Goal: Task Accomplishment & Management: Manage account settings

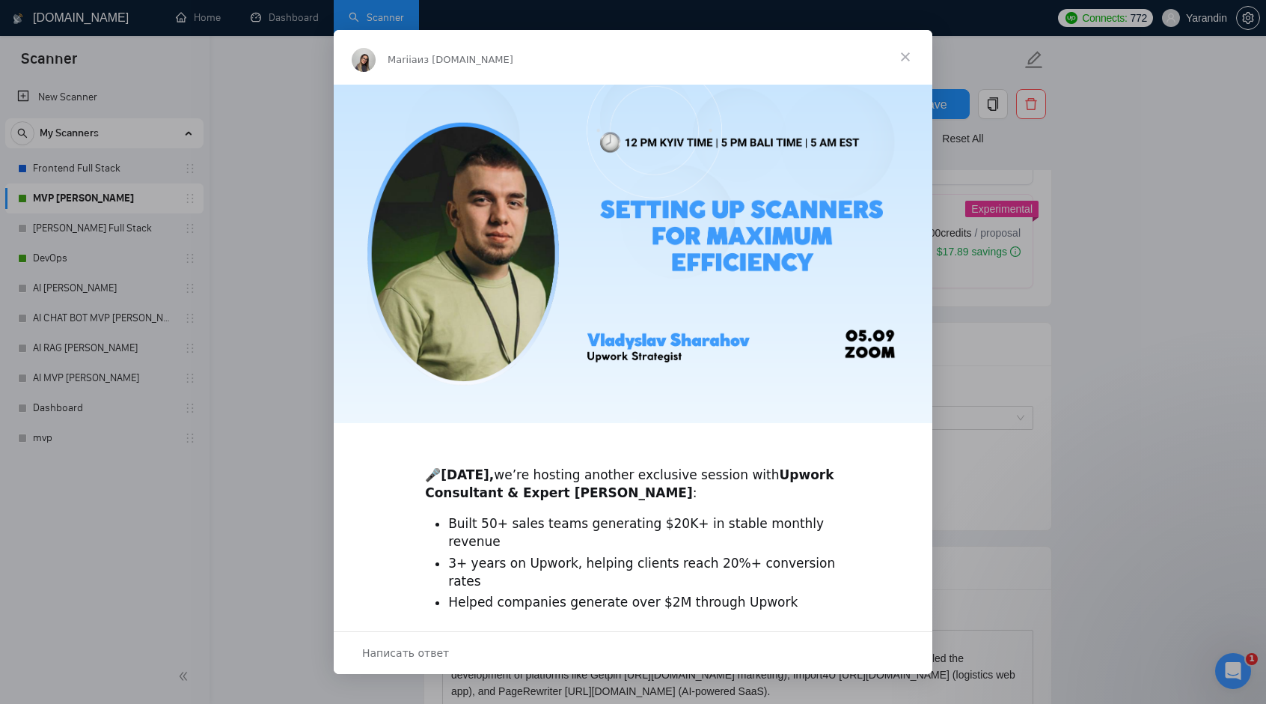
click at [904, 59] on span "Закрыть" at bounding box center [906, 57] width 54 height 54
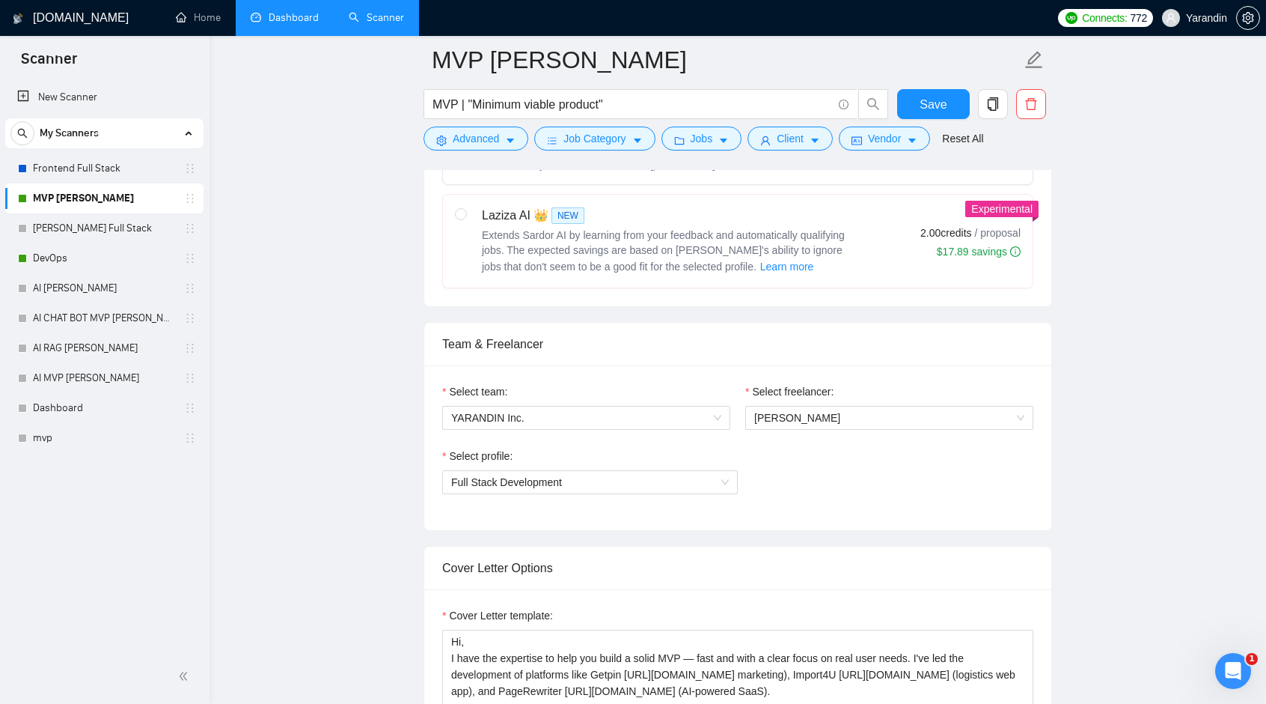
click at [257, 19] on link "Dashboard" at bounding box center [285, 17] width 68 height 13
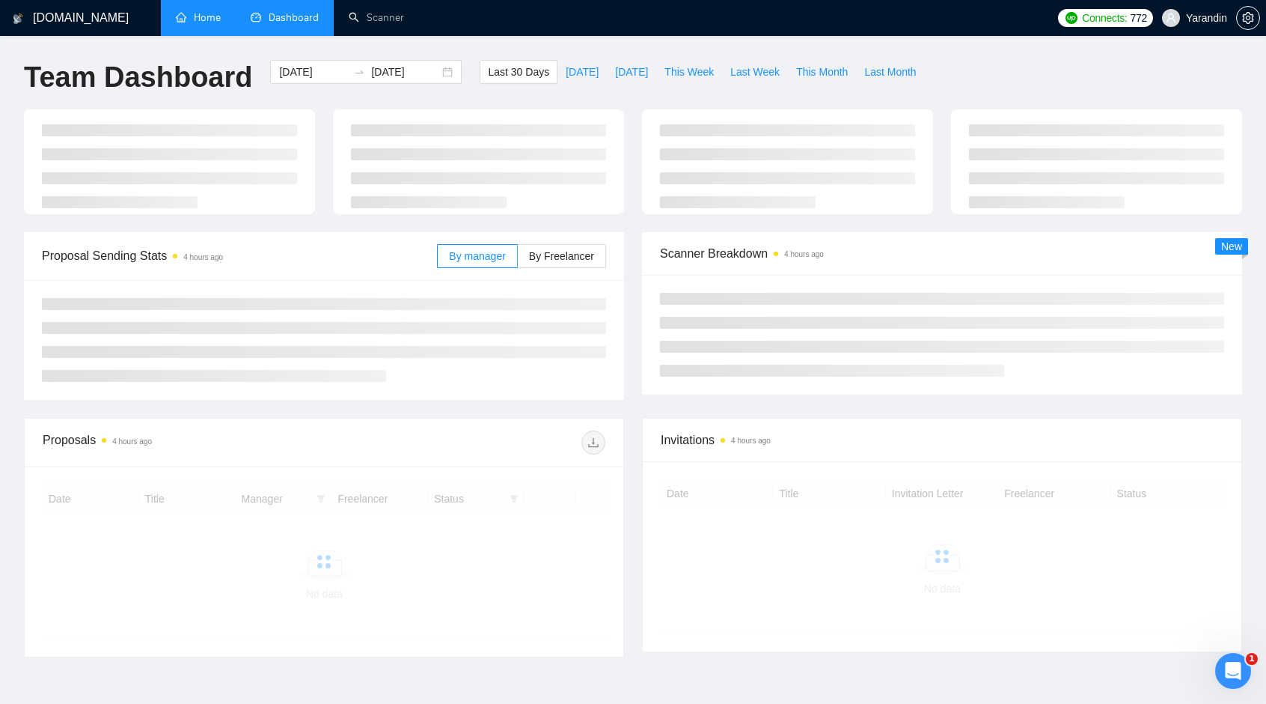
click at [213, 19] on link "Home" at bounding box center [198, 17] width 45 height 13
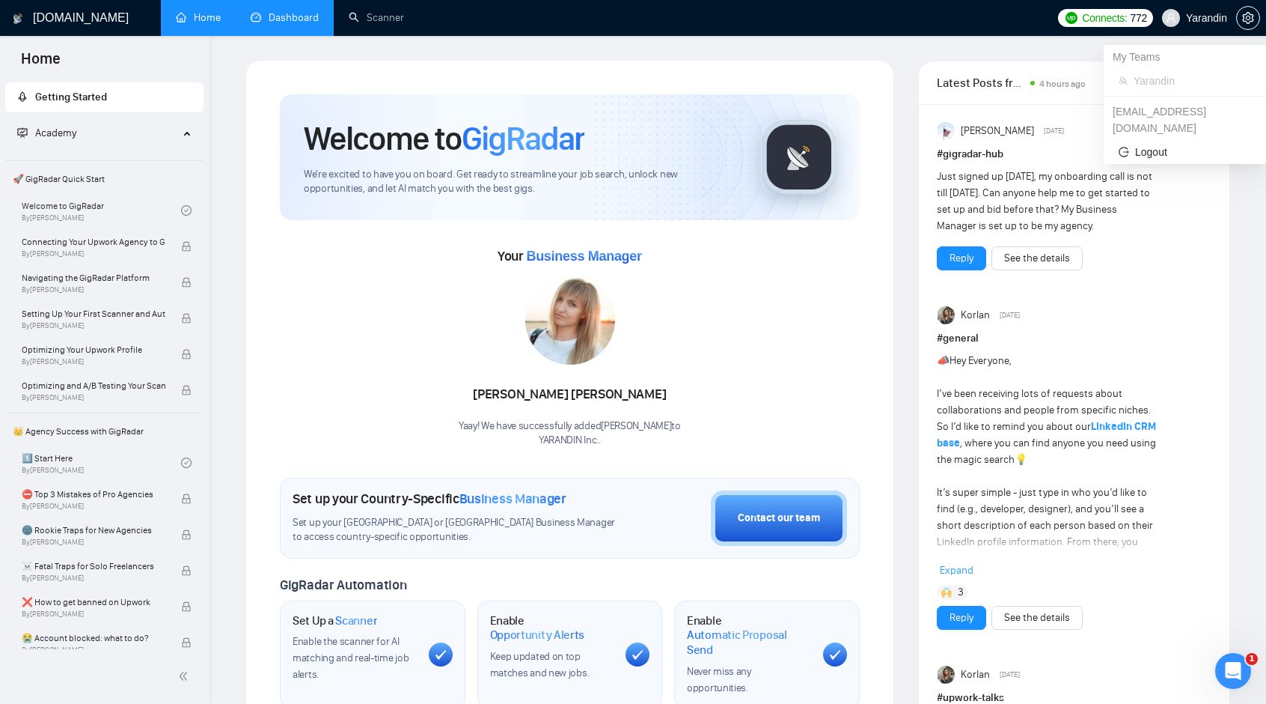
click at [1205, 18] on span "Yarandin" at bounding box center [1206, 18] width 41 height 0
click at [1252, 18] on icon "setting" at bounding box center [1248, 18] width 11 height 12
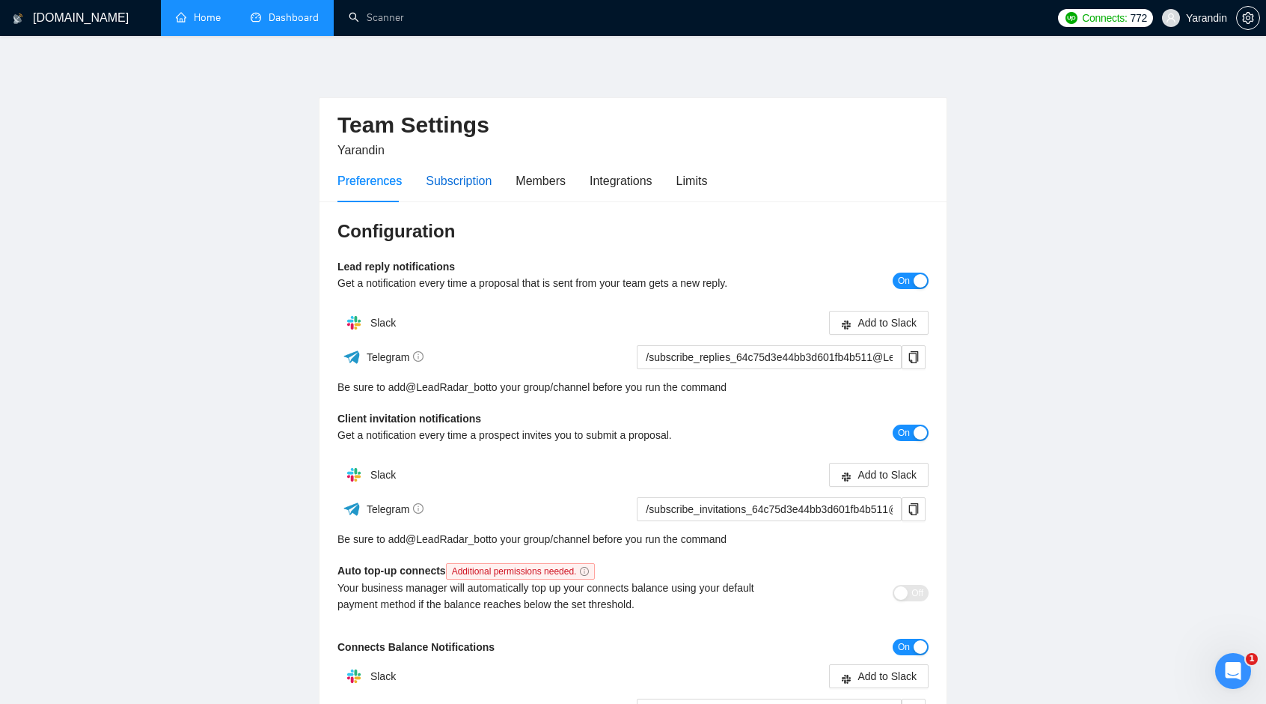
click at [444, 180] on div "Subscription" at bounding box center [459, 180] width 66 height 19
